Goal: Task Accomplishment & Management: Manage account settings

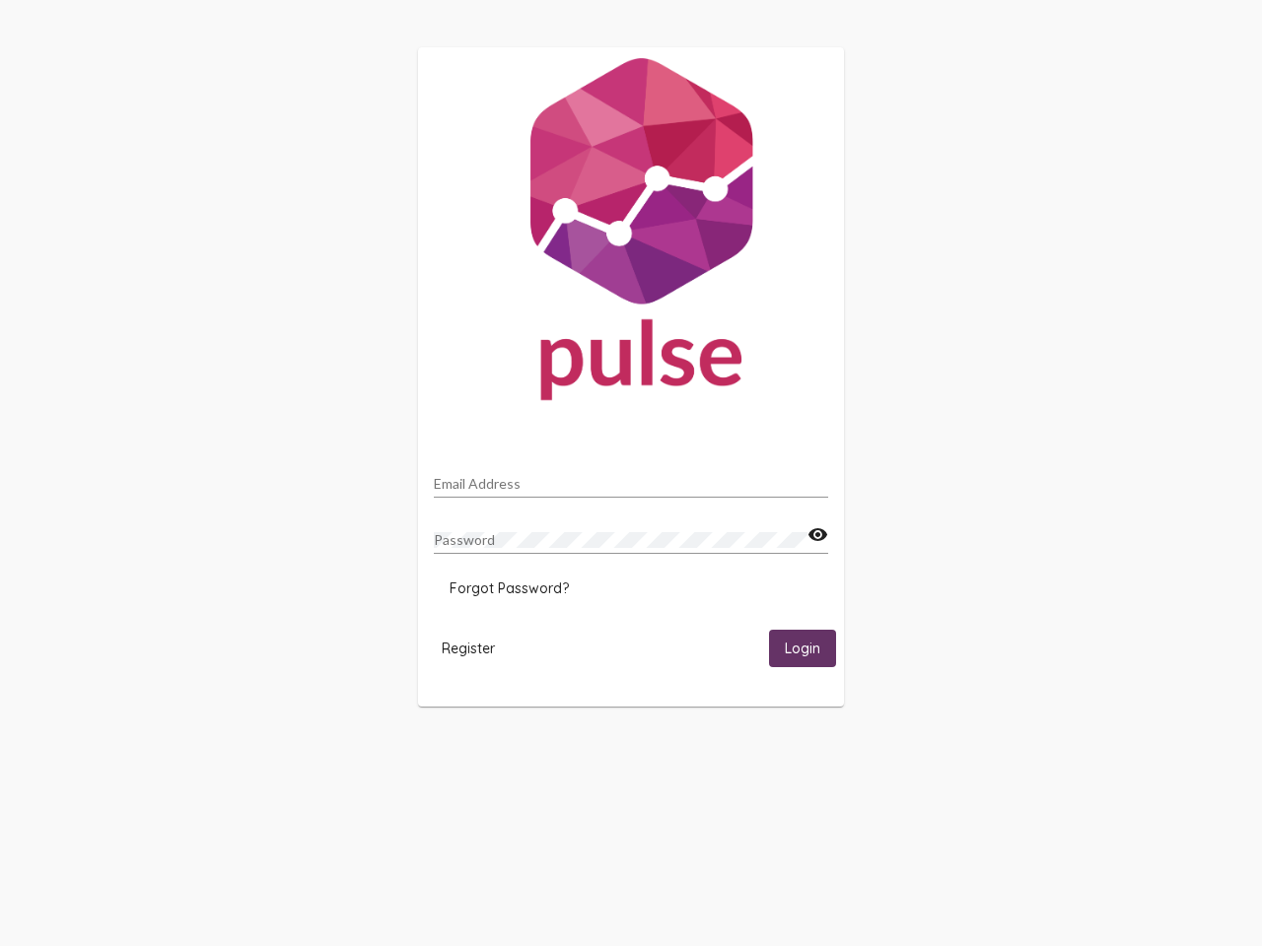
click at [631, 478] on input "Email Address" at bounding box center [631, 484] width 394 height 16
click at [817, 535] on mat-icon "visibility" at bounding box center [817, 535] width 21 height 24
click at [509, 588] on span "Forgot Password?" at bounding box center [508, 589] width 119 height 18
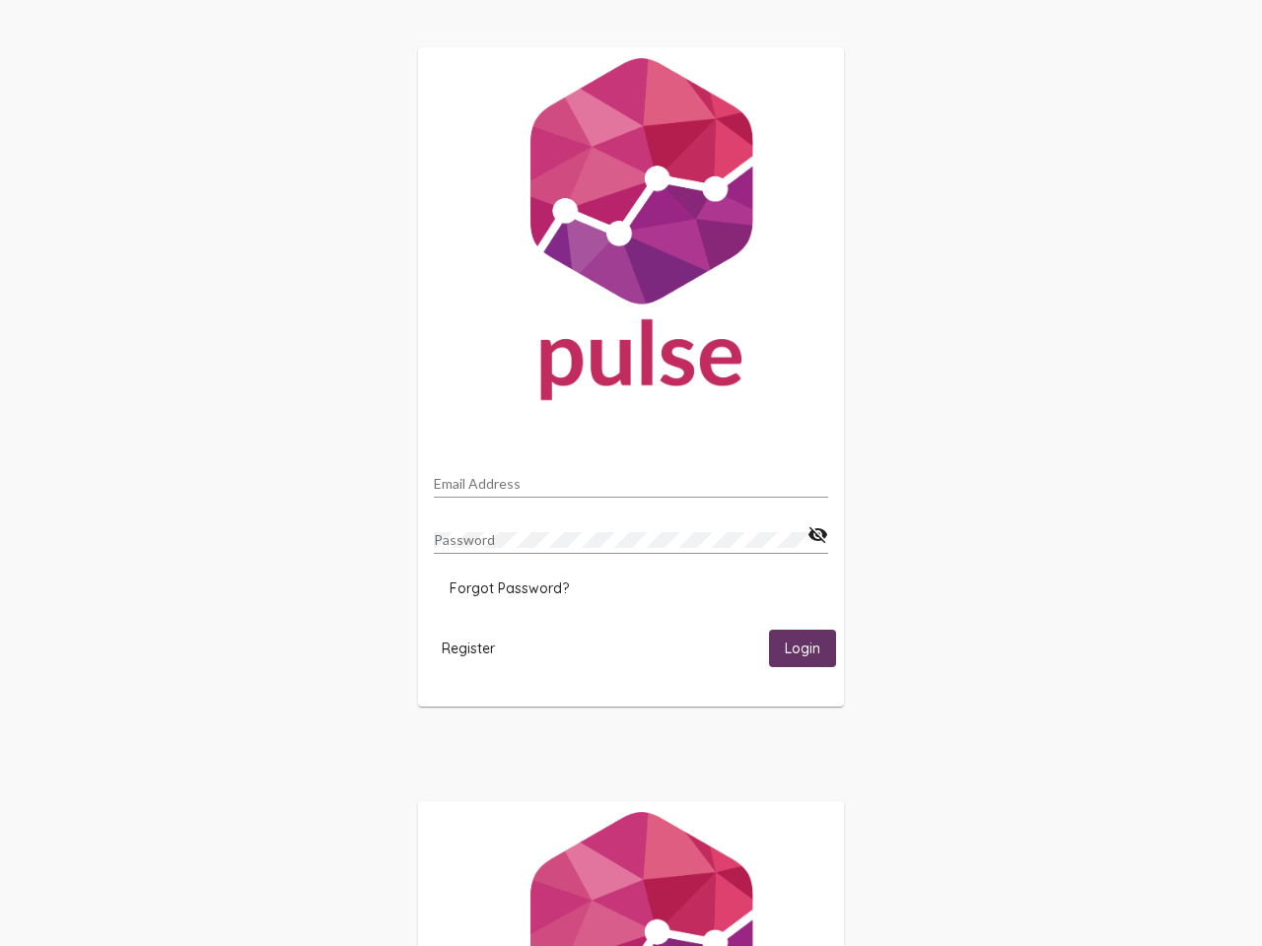
click at [468, 648] on html "Email Address Password visibility_off Forgot Password? Register Login" at bounding box center [631, 638] width 1262 height 1276
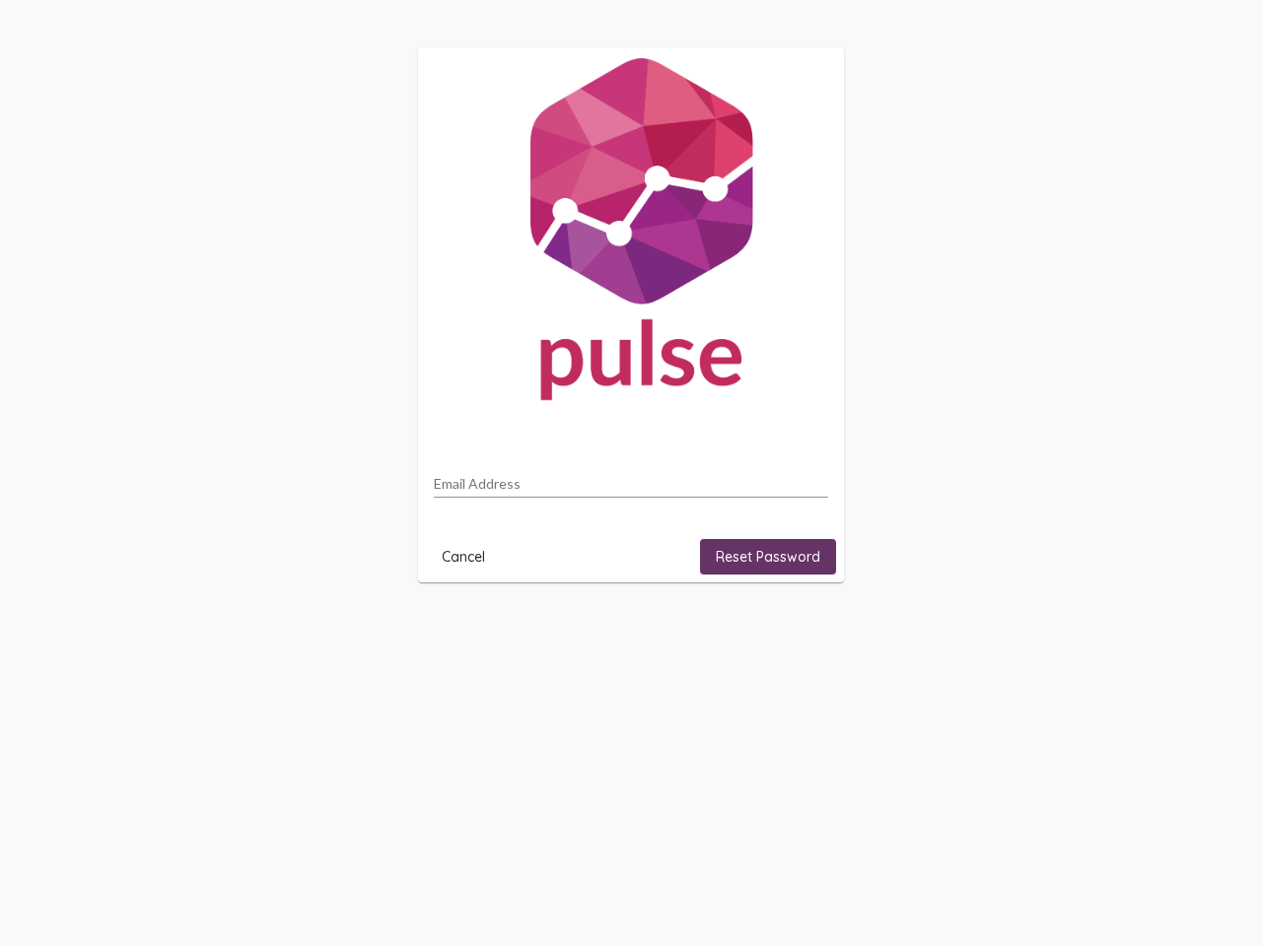
click at [802, 630] on html "Email Address Cancel Reset Password" at bounding box center [631, 315] width 1262 height 630
